Goal: Navigation & Orientation: Find specific page/section

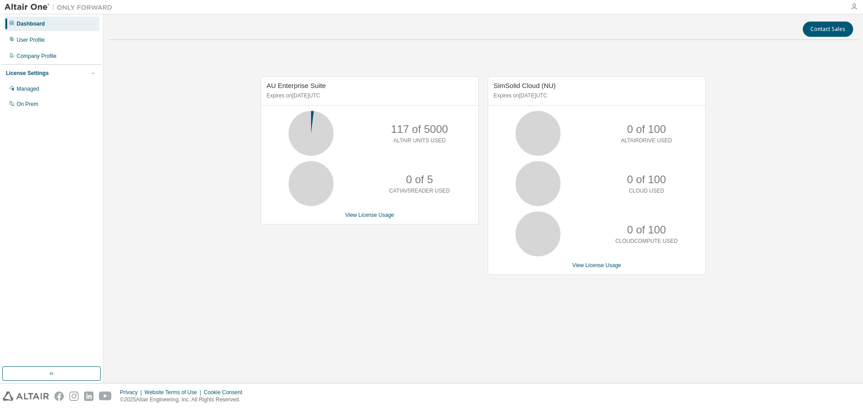
click at [856, 9] on div at bounding box center [854, 6] width 18 height 7
click at [855, 8] on icon "button" at bounding box center [853, 6] width 7 height 7
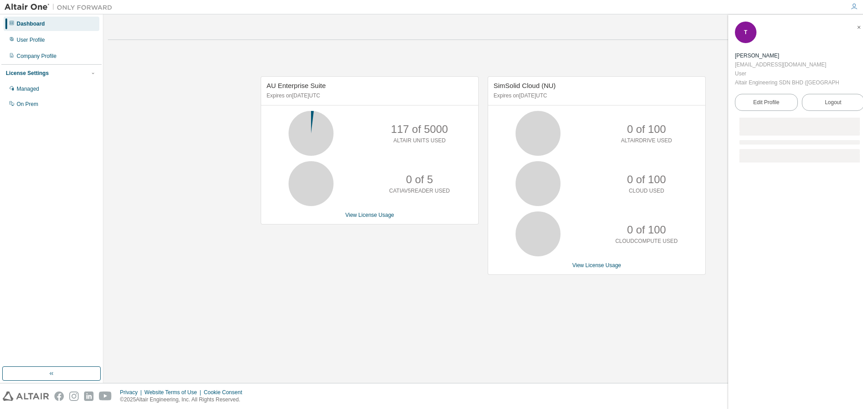
click at [854, 8] on icon "button" at bounding box center [853, 6] width 7 height 7
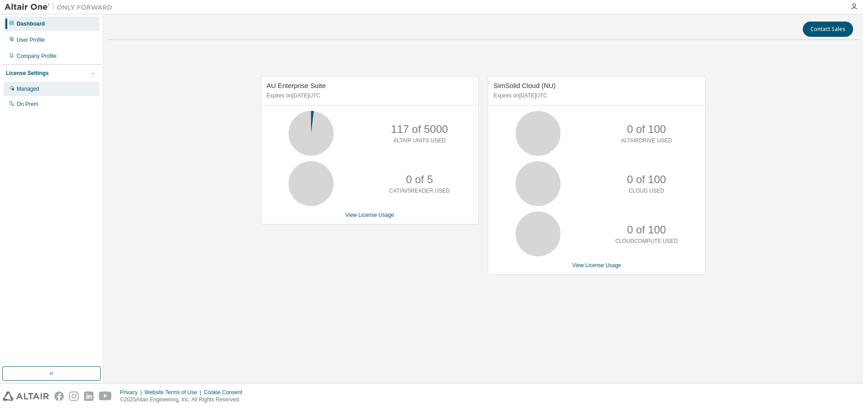
click at [40, 89] on div "Managed" at bounding box center [52, 89] width 96 height 14
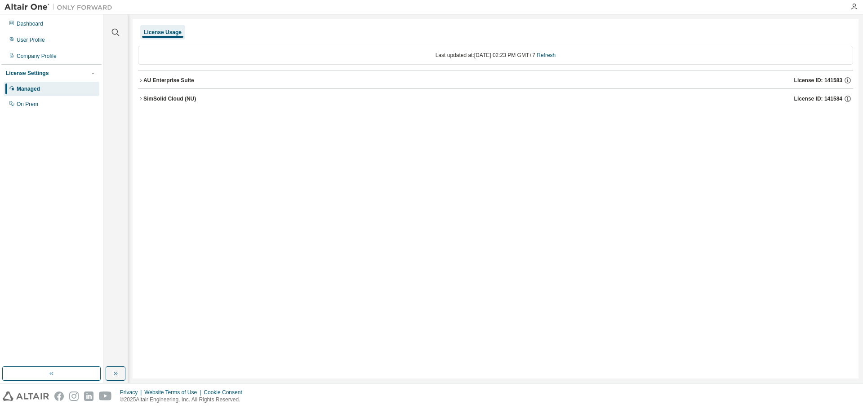
click at [138, 99] on icon "button" at bounding box center [140, 98] width 5 height 5
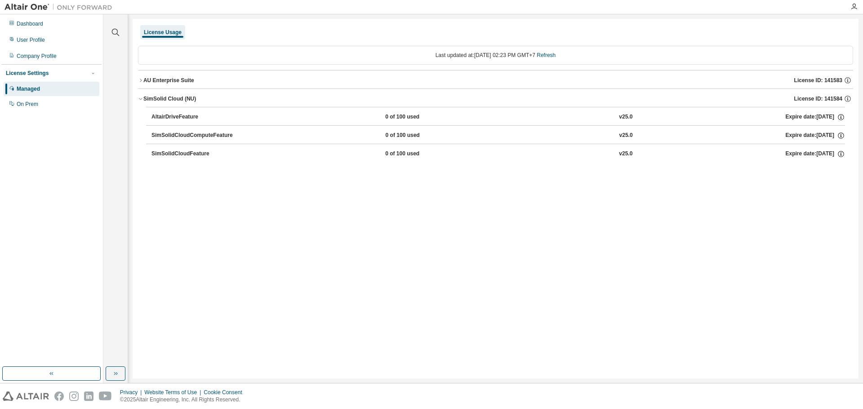
click at [144, 82] on div "AU Enterprise Suite" at bounding box center [168, 80] width 51 height 7
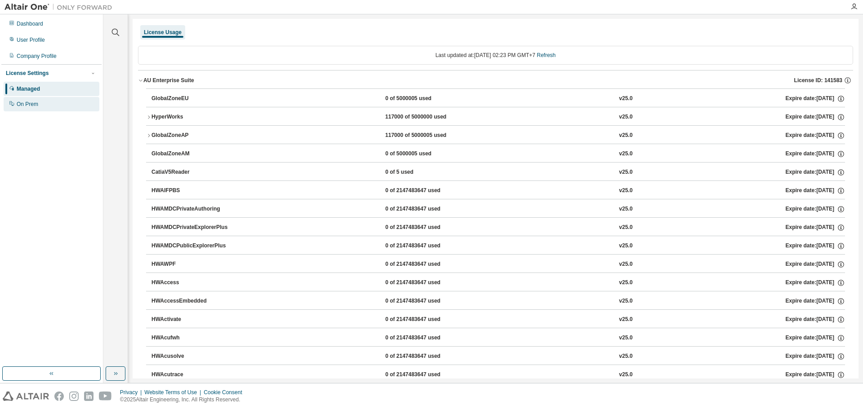
click at [33, 102] on div "On Prem" at bounding box center [28, 104] width 22 height 7
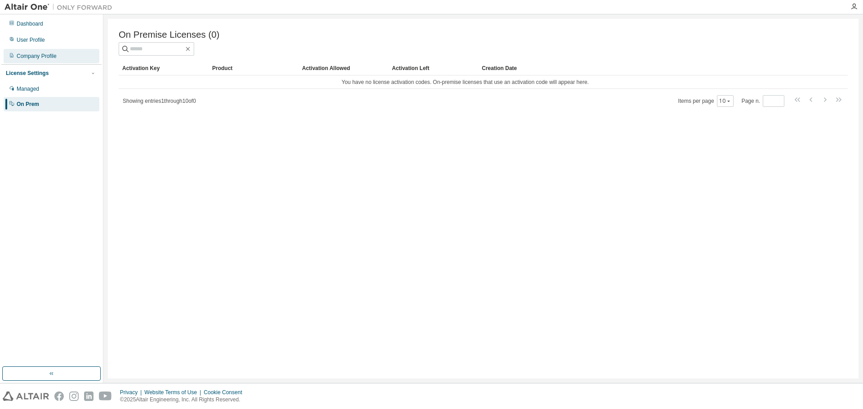
click at [50, 57] on div "Company Profile" at bounding box center [37, 56] width 40 height 7
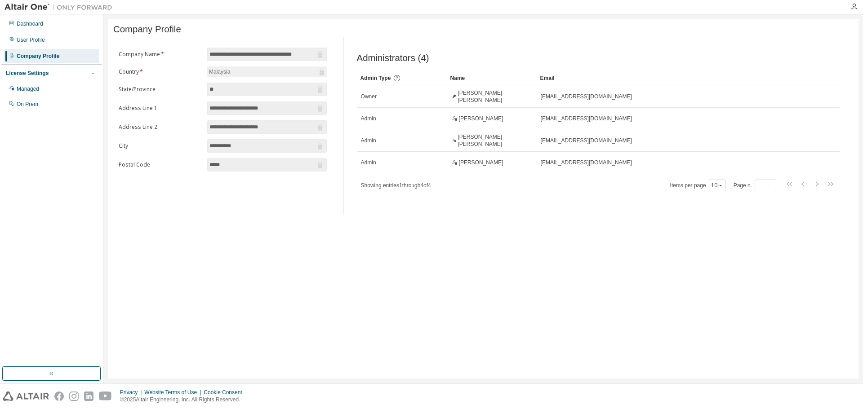
click at [60, 47] on div "Dashboard User Profile Company Profile License Settings Managed On Prem" at bounding box center [51, 64] width 100 height 97
click at [24, 42] on div "User Profile" at bounding box center [31, 39] width 28 height 7
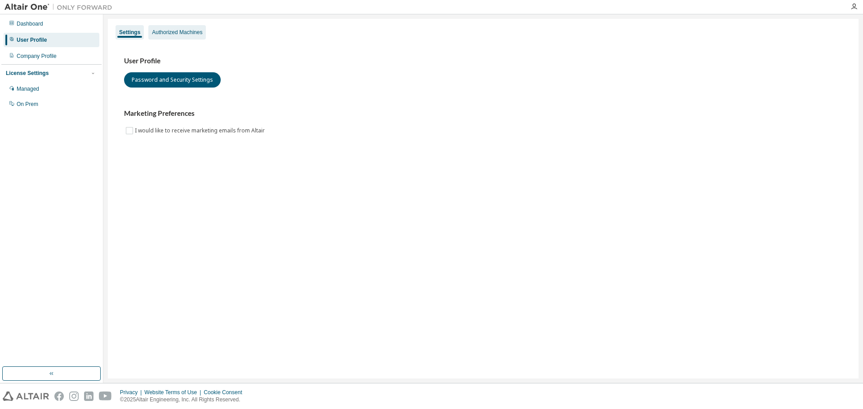
click at [162, 34] on div "Authorized Machines" at bounding box center [177, 32] width 50 height 7
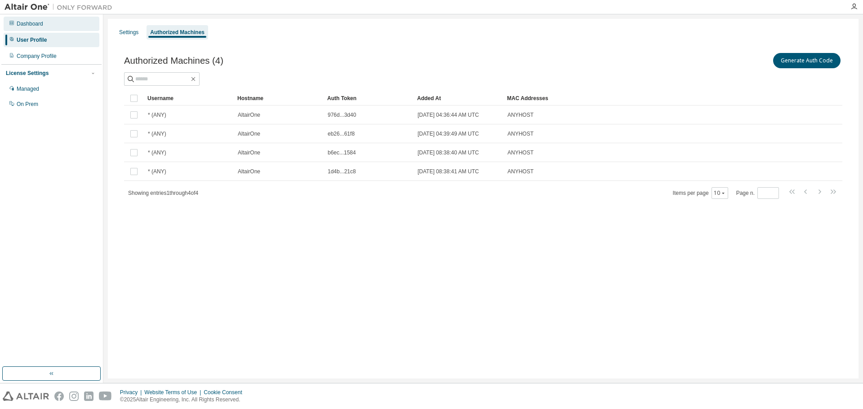
click at [41, 26] on div "Dashboard" at bounding box center [30, 23] width 27 height 7
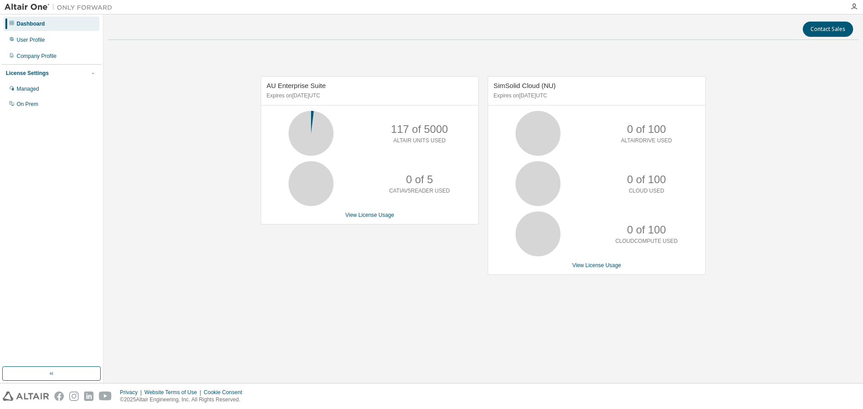
click at [310, 129] on icon at bounding box center [311, 133] width 22 height 22
click at [368, 219] on div "AU Enterprise Suite Expires on [DATE] UTC 117 of 5000 ALTAIR UNITS USED 0 of 5 …" at bounding box center [370, 150] width 218 height 148
click at [26, 6] on img at bounding box center [60, 7] width 112 height 9
click at [73, 6] on img at bounding box center [60, 7] width 112 height 9
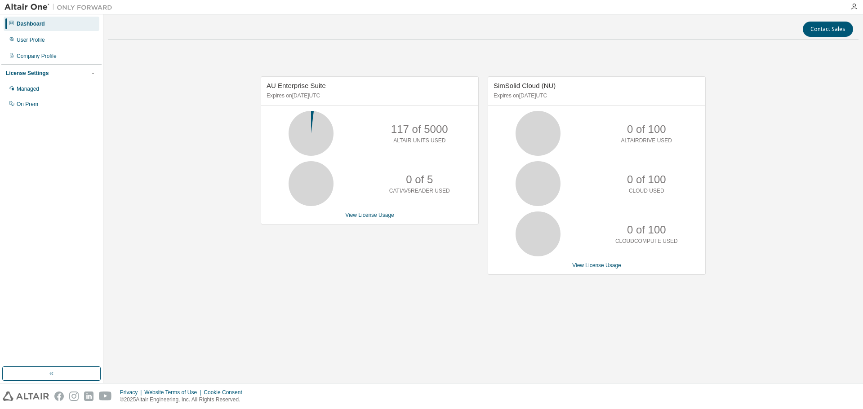
click at [67, 249] on div "Dashboard User Profile Company Profile License Settings Managed On Prem" at bounding box center [51, 191] width 100 height 350
click at [52, 378] on button "button" at bounding box center [51, 374] width 98 height 14
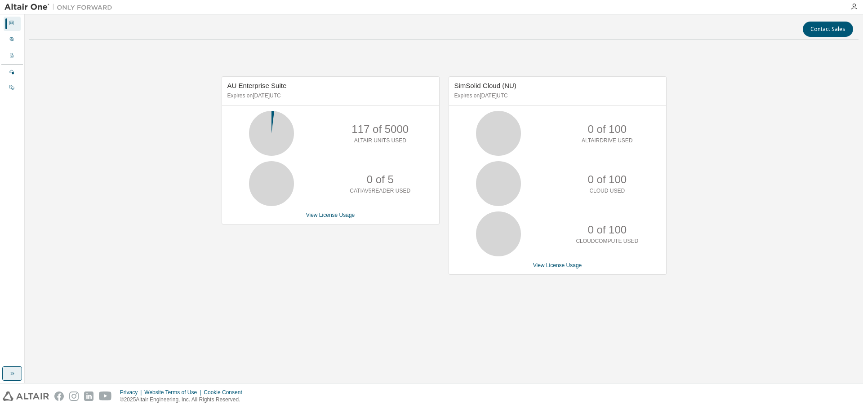
click at [14, 376] on icon "button" at bounding box center [12, 373] width 7 height 7
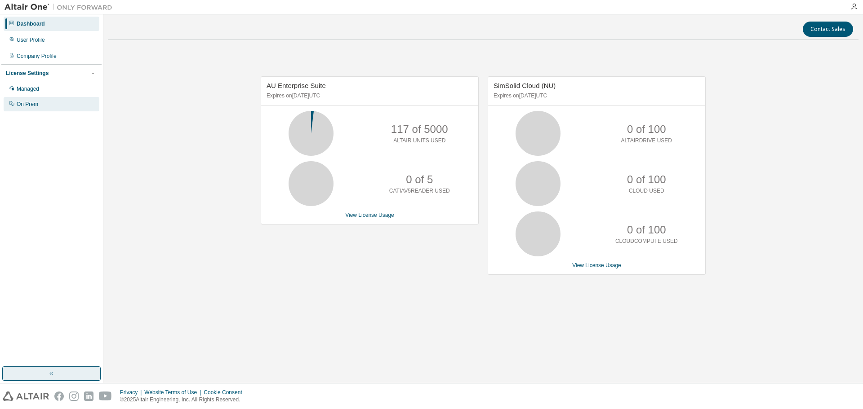
click at [38, 105] on div "On Prem" at bounding box center [52, 104] width 96 height 14
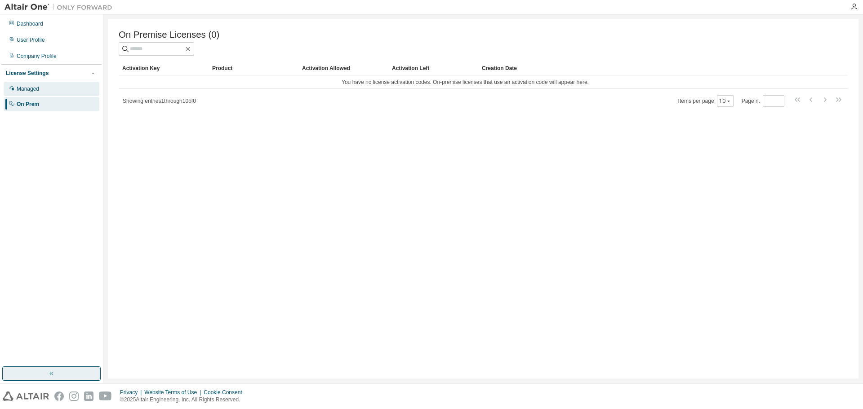
click at [16, 91] on div "Managed" at bounding box center [52, 89] width 96 height 14
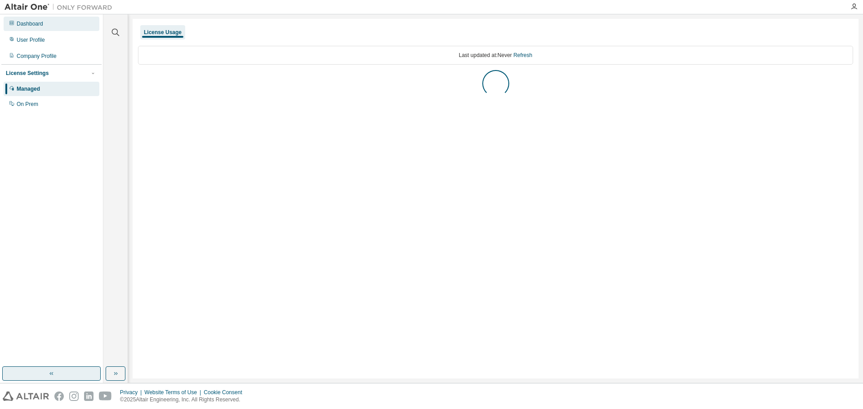
click at [38, 22] on div "Dashboard" at bounding box center [30, 23] width 27 height 7
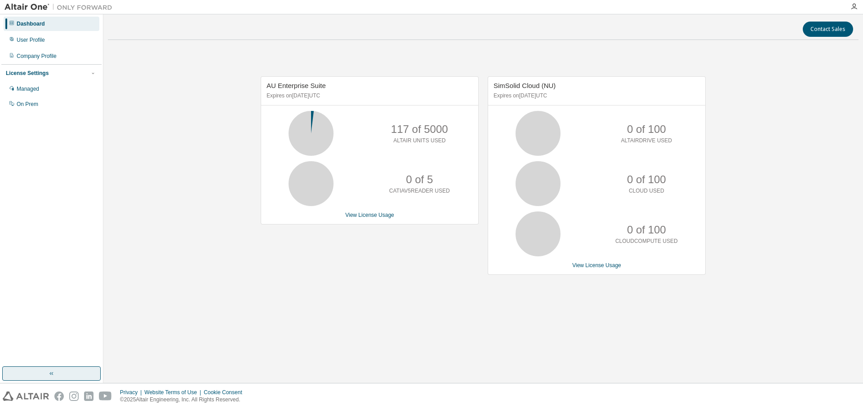
click at [657, 141] on p "ALTAIRDRIVE USED" at bounding box center [646, 141] width 51 height 8
click at [32, 40] on div "User Profile" at bounding box center [31, 39] width 28 height 7
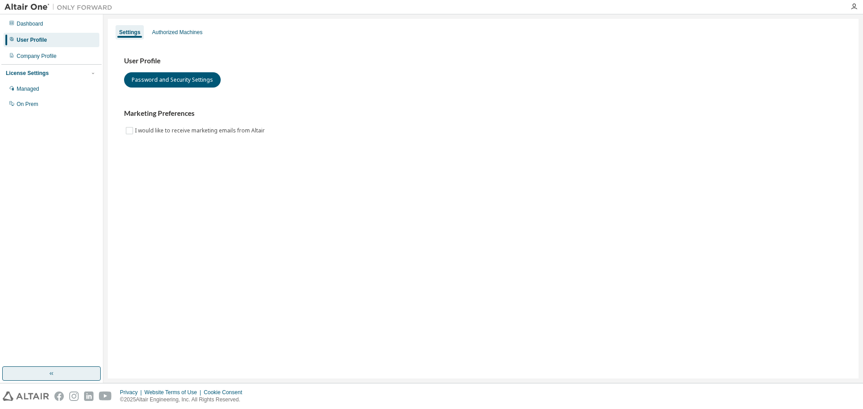
click at [179, 20] on div "Settings Authorized Machines User Profile Password and Security Settings Market…" at bounding box center [483, 199] width 751 height 360
click at [177, 22] on div "Settings Authorized Machines User Profile Password and Security Settings Market…" at bounding box center [483, 199] width 751 height 360
click at [173, 29] on div "Authorized Machines" at bounding box center [177, 32] width 50 height 7
